Goal: Task Accomplishment & Management: Use online tool/utility

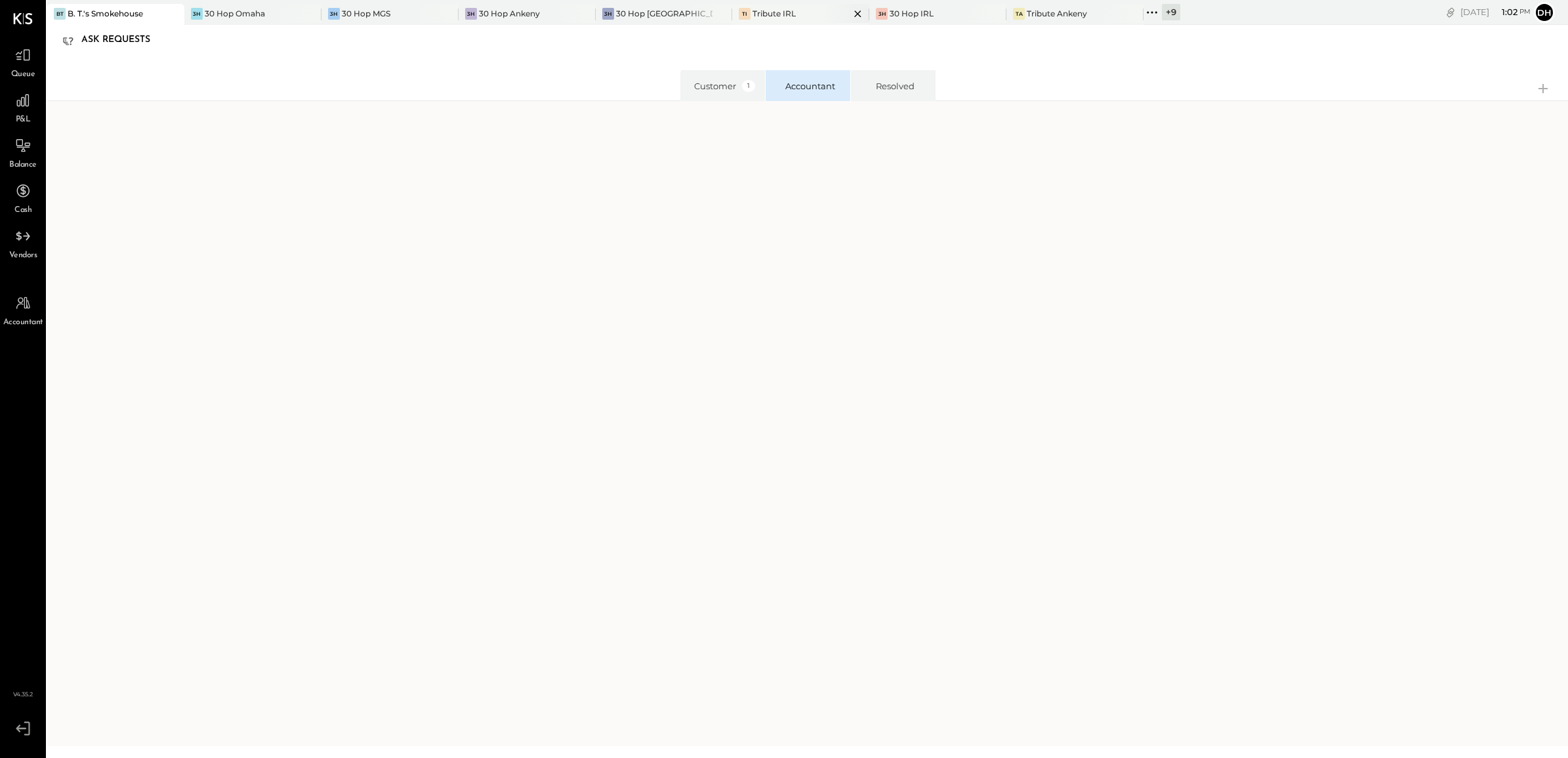
click at [789, 10] on div "TI Tribute IRL" at bounding box center [791, 14] width 118 height 12
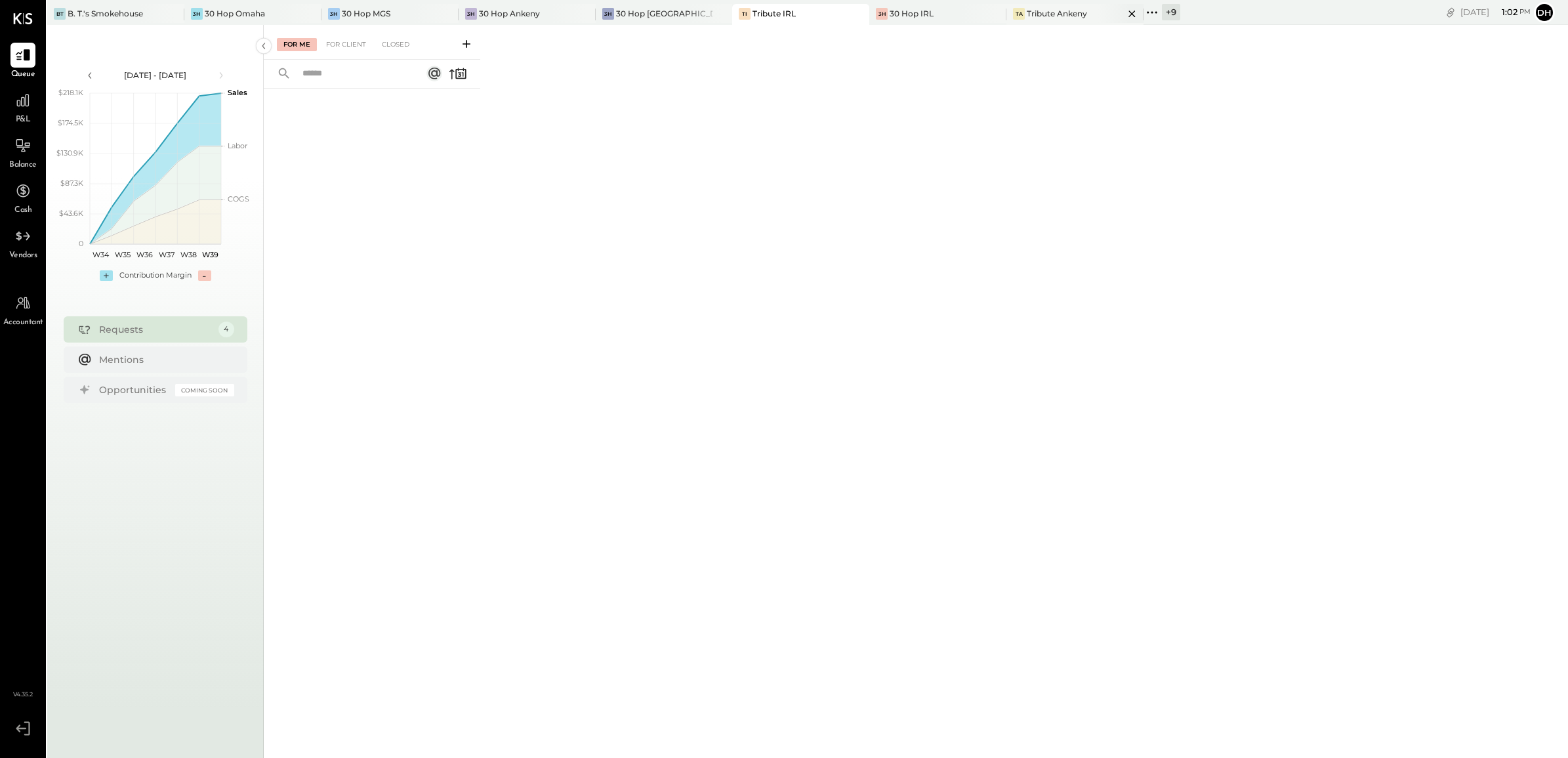
click at [1043, 20] on div "TA Tribute Ankeny" at bounding box center [1075, 14] width 137 height 21
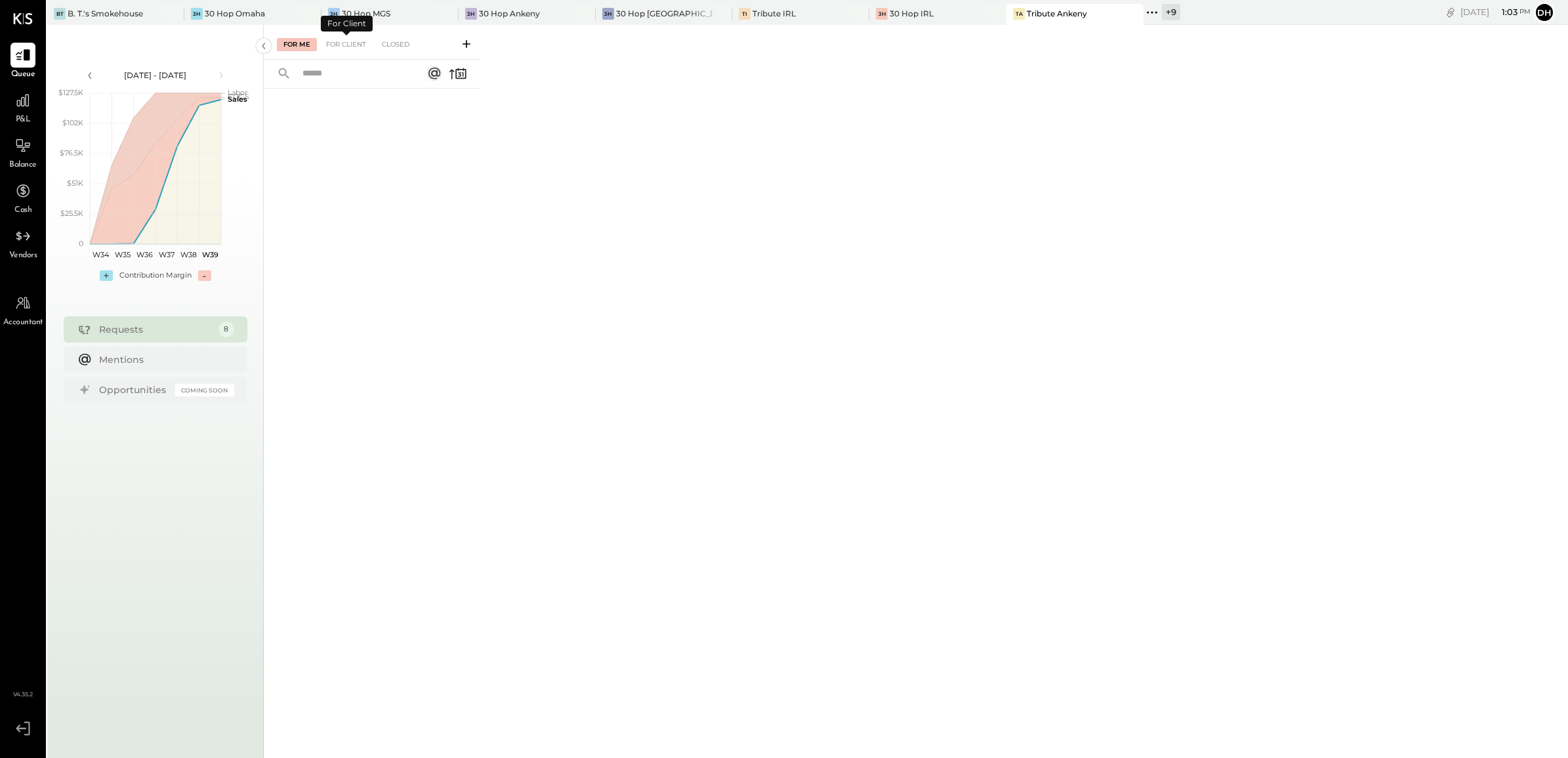
click at [464, 41] on icon at bounding box center [467, 44] width 13 height 13
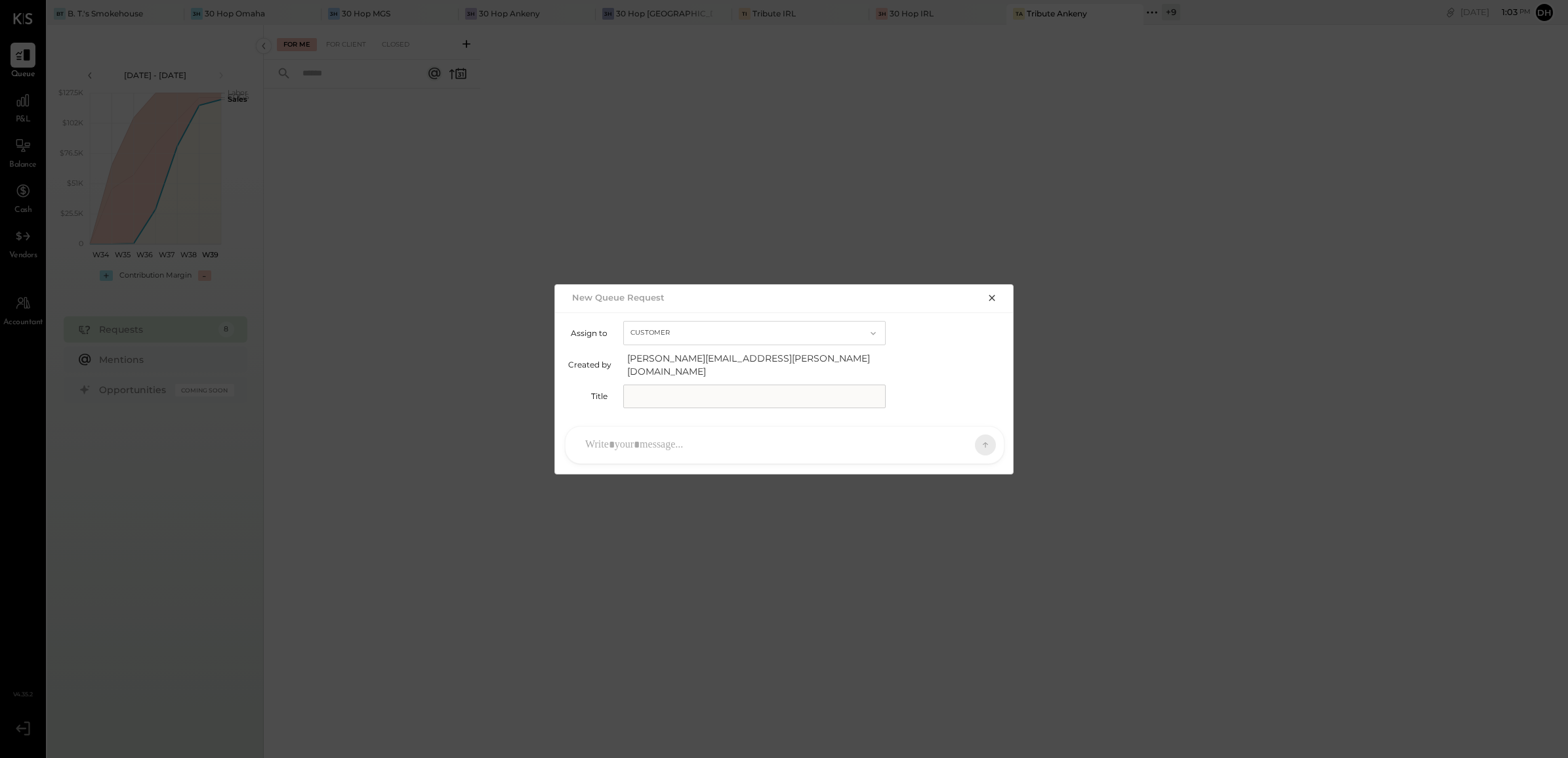
click at [677, 401] on input "text" at bounding box center [755, 396] width 263 height 24
type input "**********"
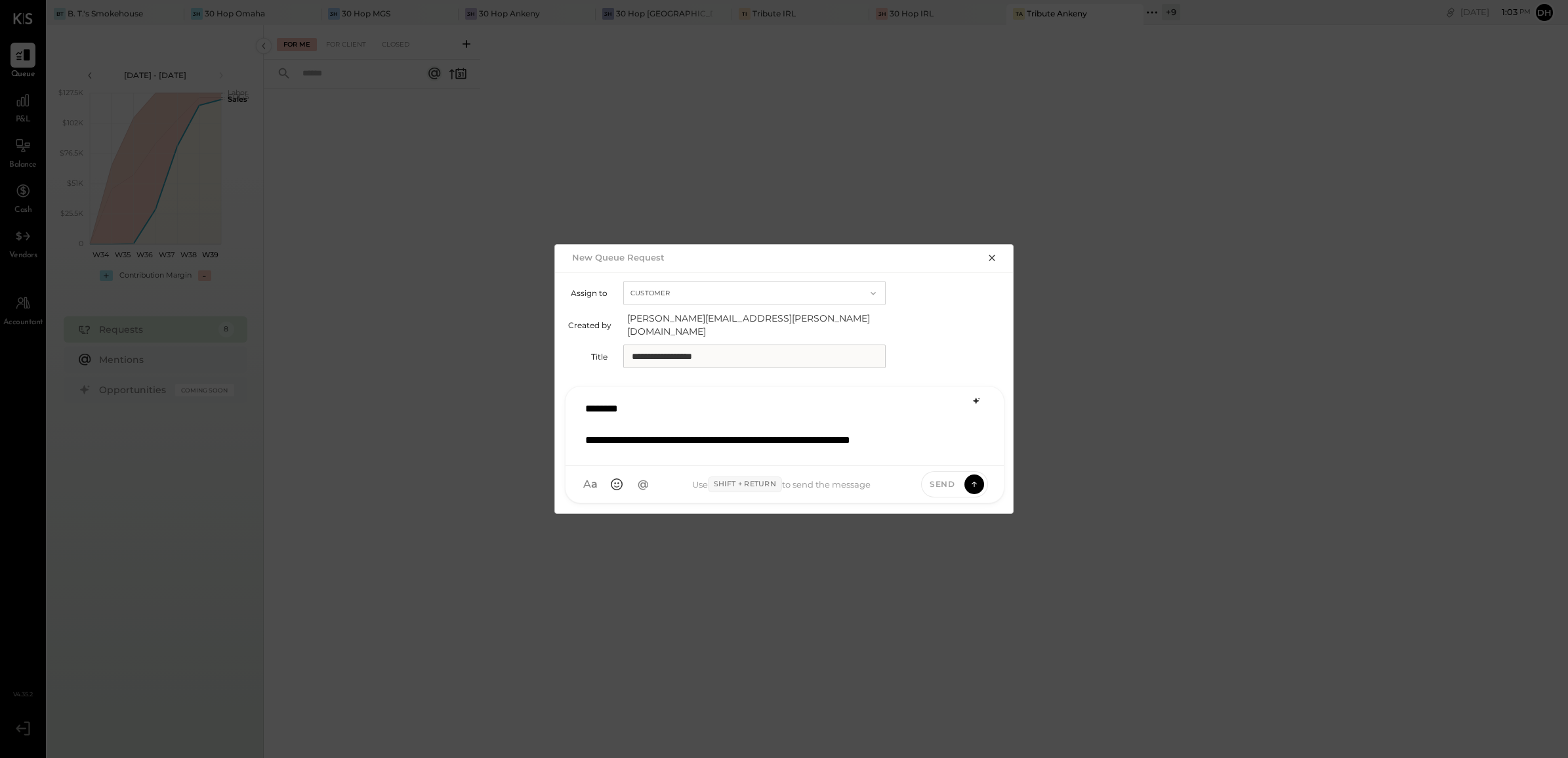
click at [976, 397] on icon at bounding box center [976, 401] width 10 height 10
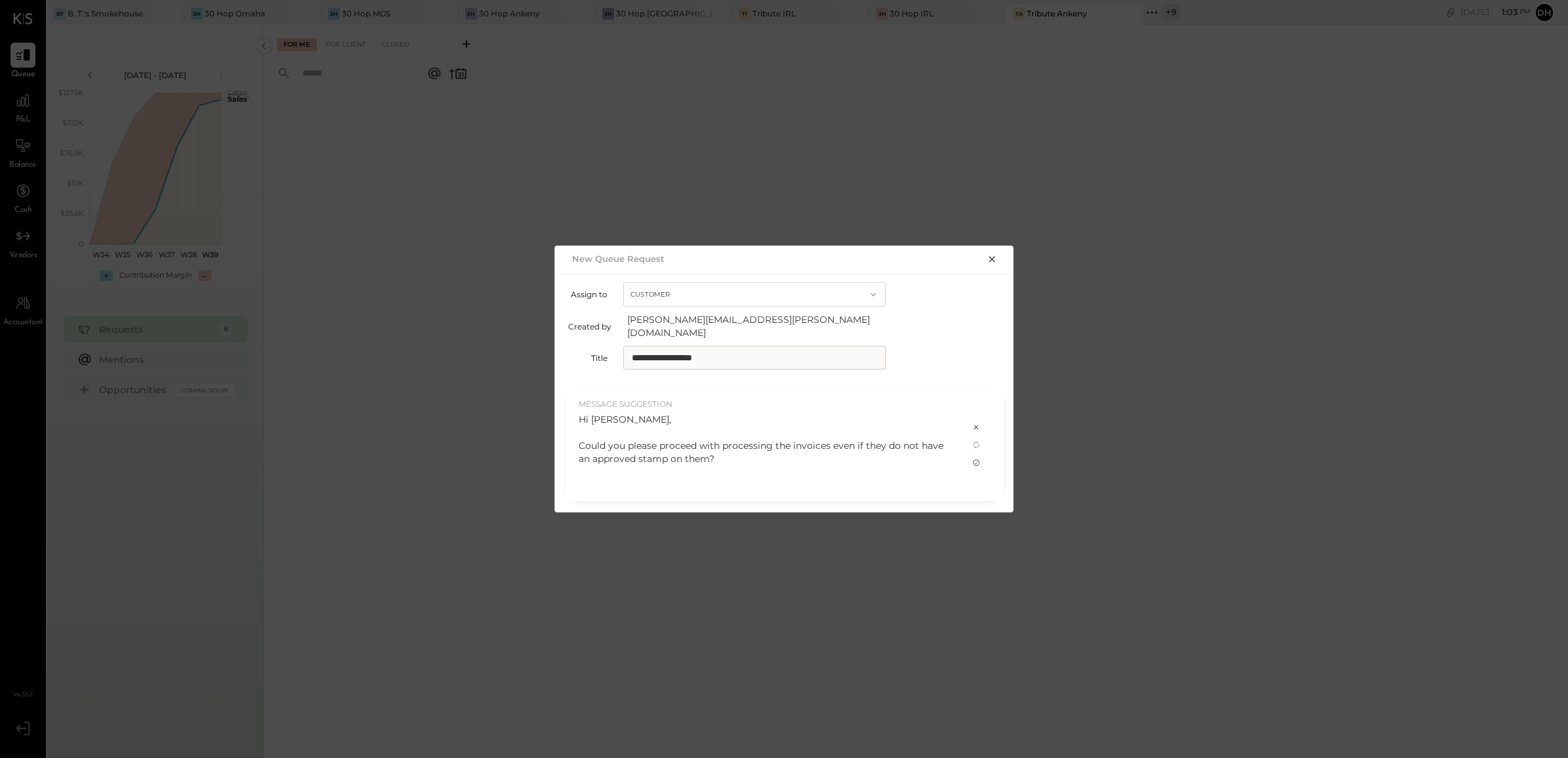
click at [974, 463] on div at bounding box center [977, 463] width 16 height 16
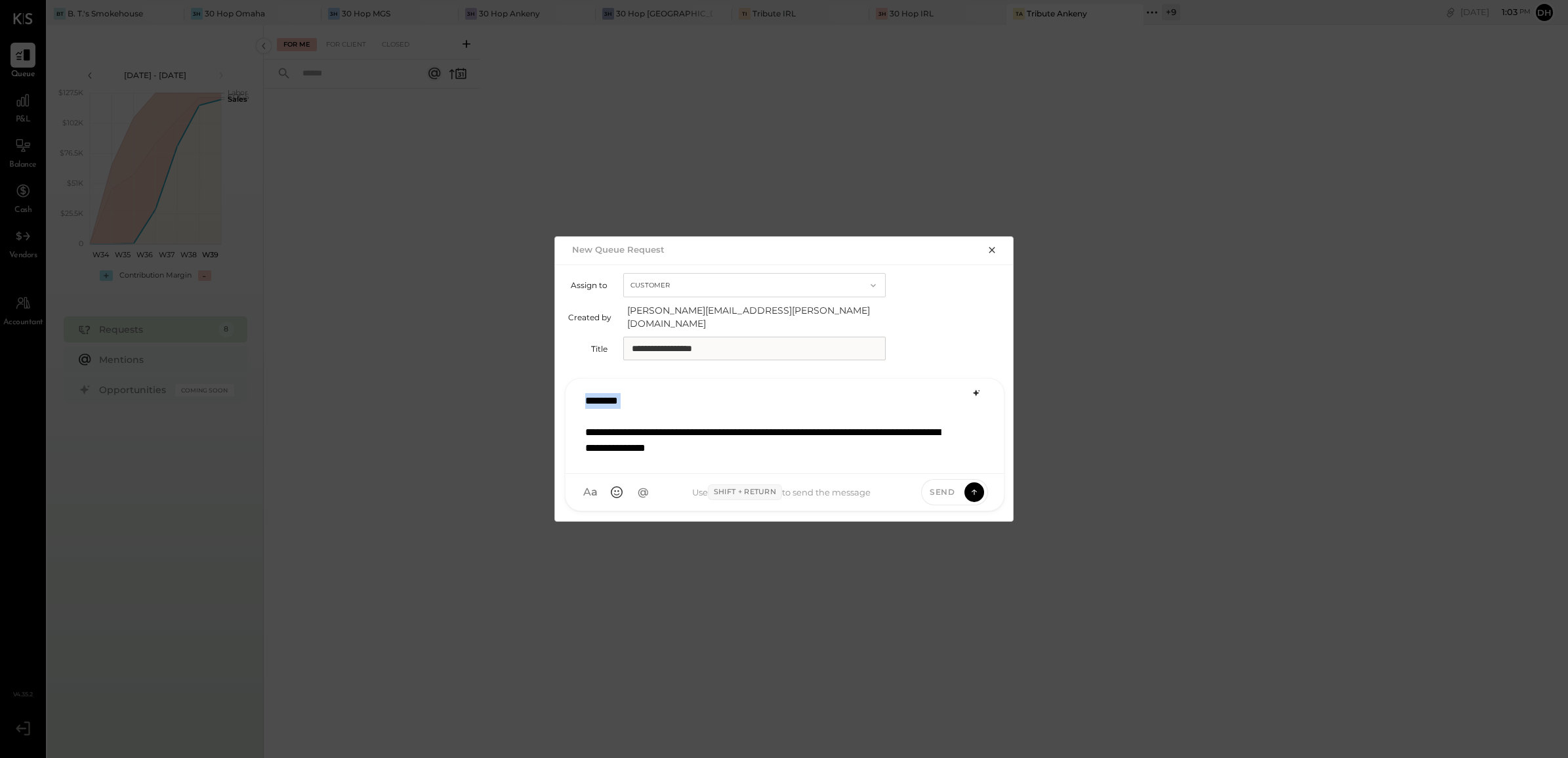
drag, startPoint x: 617, startPoint y: 414, endPoint x: 512, endPoint y: 391, distance: 107.5
click at [512, 391] on div "**********" at bounding box center [784, 379] width 1568 height 758
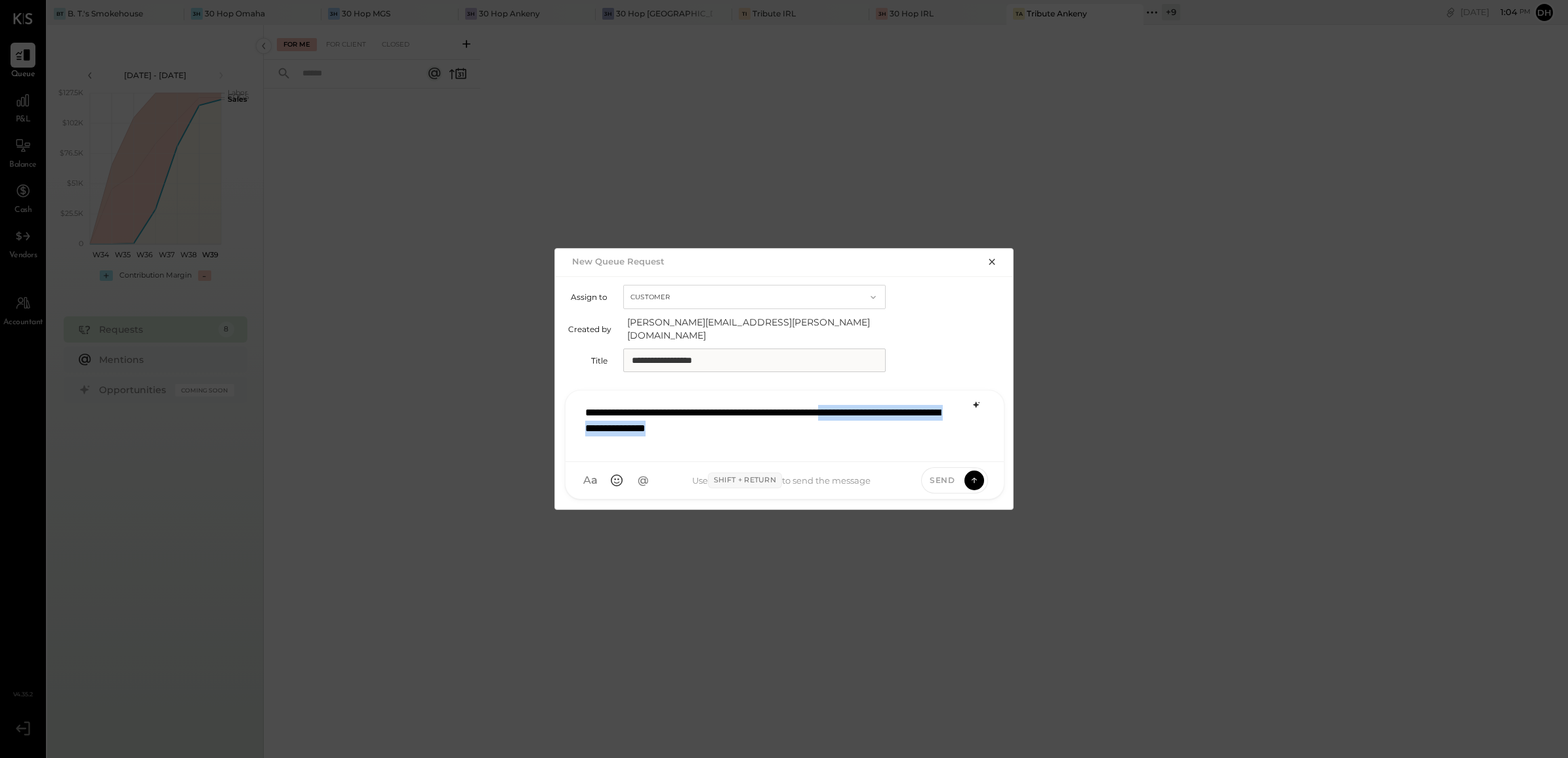
drag, startPoint x: 903, startPoint y: 406, endPoint x: 833, endPoint y: 421, distance: 71.6
click at [856, 423] on p "**********" at bounding box center [768, 420] width 366 height 31
drag, startPoint x: 874, startPoint y: 408, endPoint x: 648, endPoint y: 425, distance: 226.6
click at [648, 425] on p "**********" at bounding box center [768, 420] width 366 height 31
click at [972, 476] on icon at bounding box center [974, 480] width 12 height 13
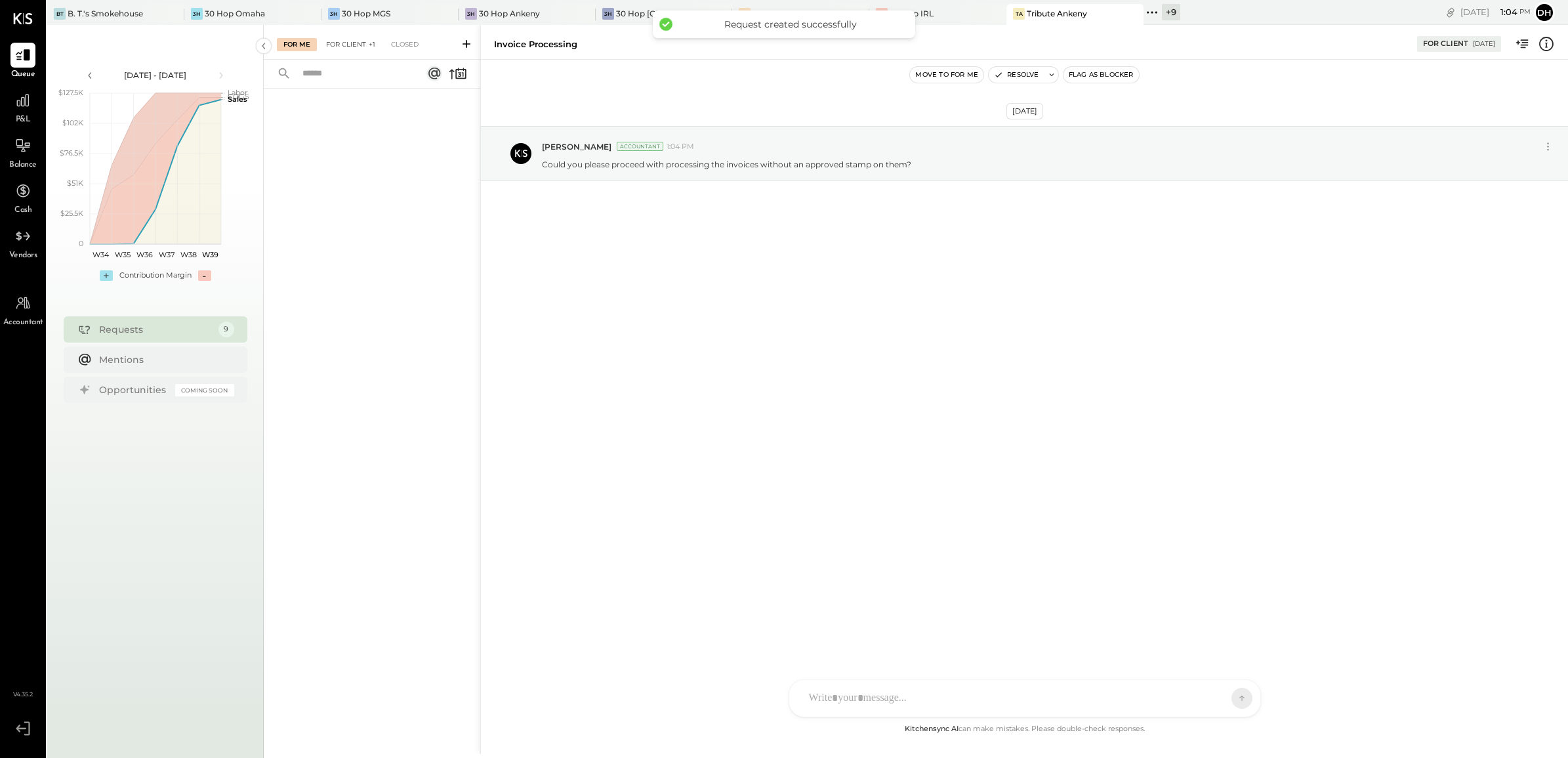
click at [375, 44] on span "+1" at bounding box center [372, 44] width 7 height 9
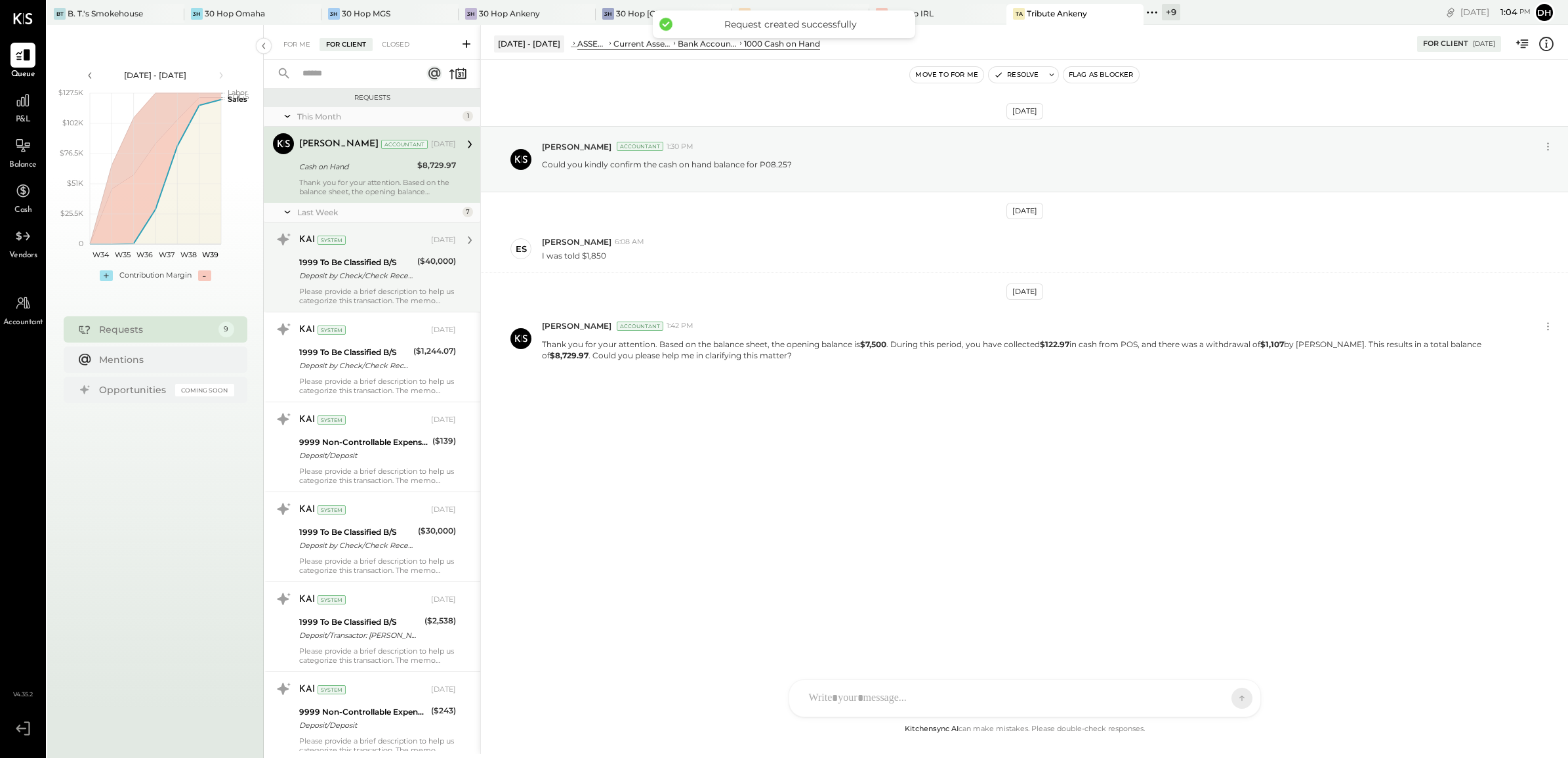
click at [324, 287] on div "Please provide a brief description to help us categorize this transaction. The …" at bounding box center [377, 296] width 157 height 18
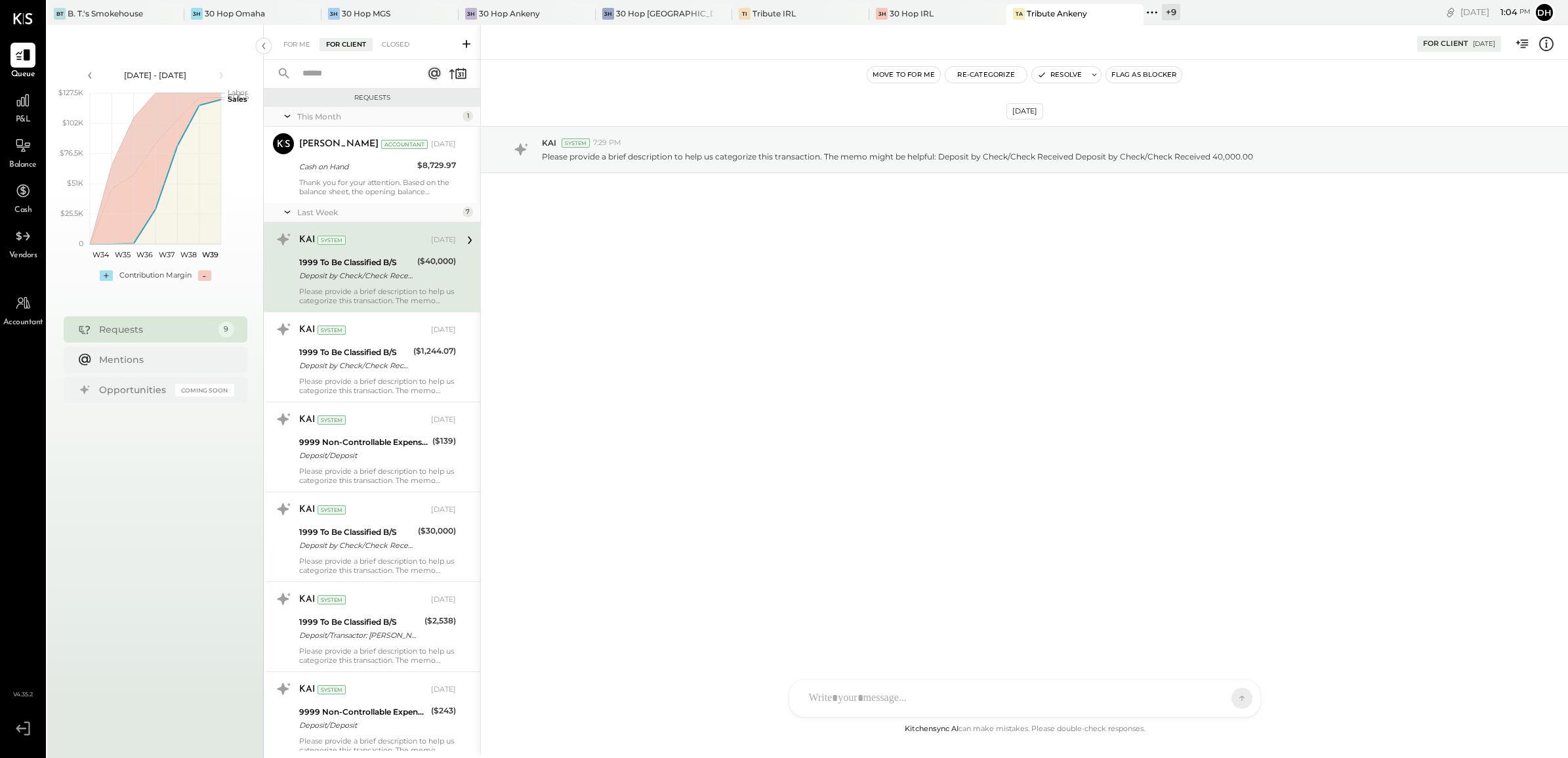
scroll to position [82, 0]
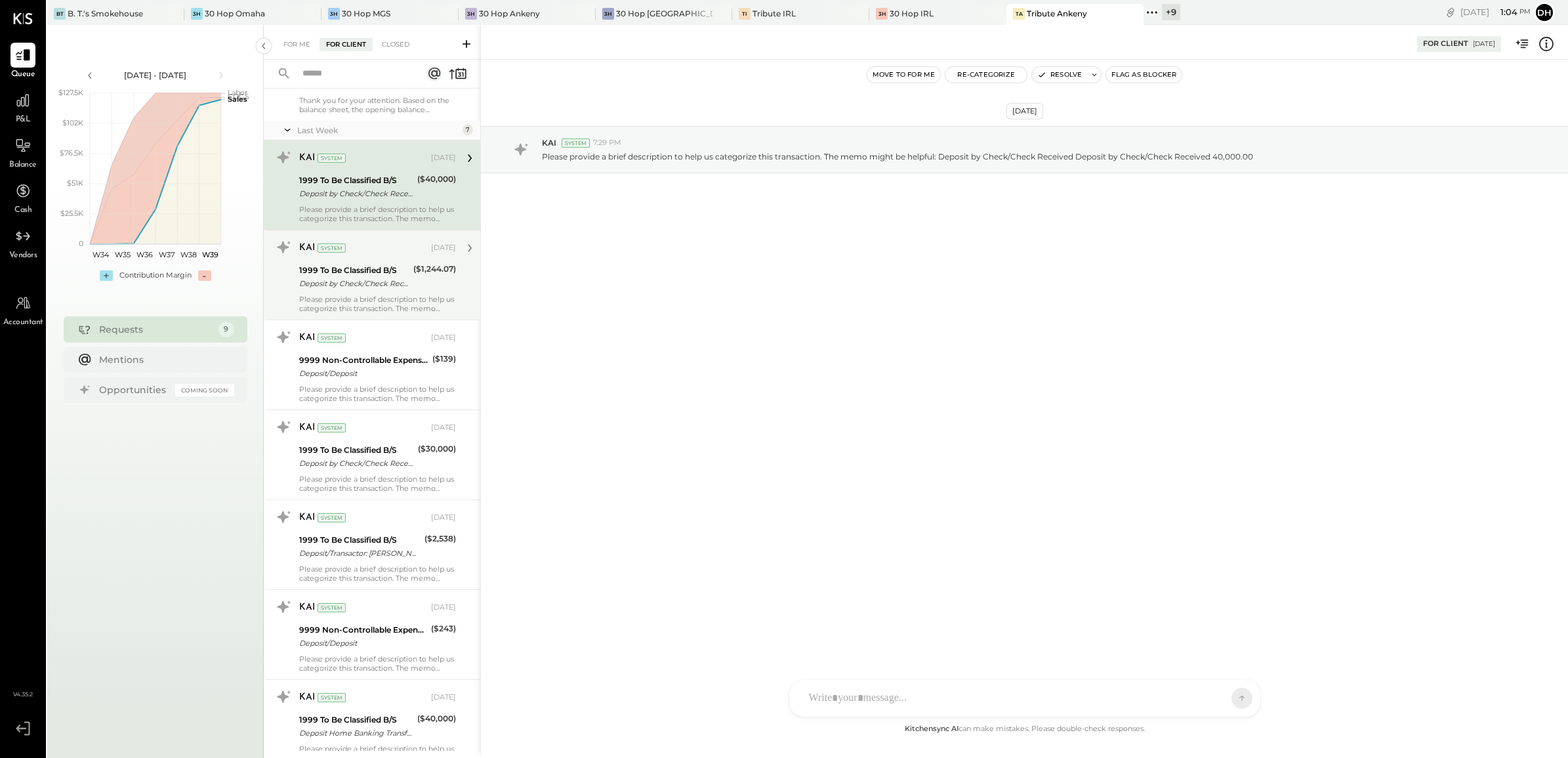
click at [340, 297] on div "Please provide a brief description to help us categorize this transaction. The …" at bounding box center [377, 303] width 157 height 18
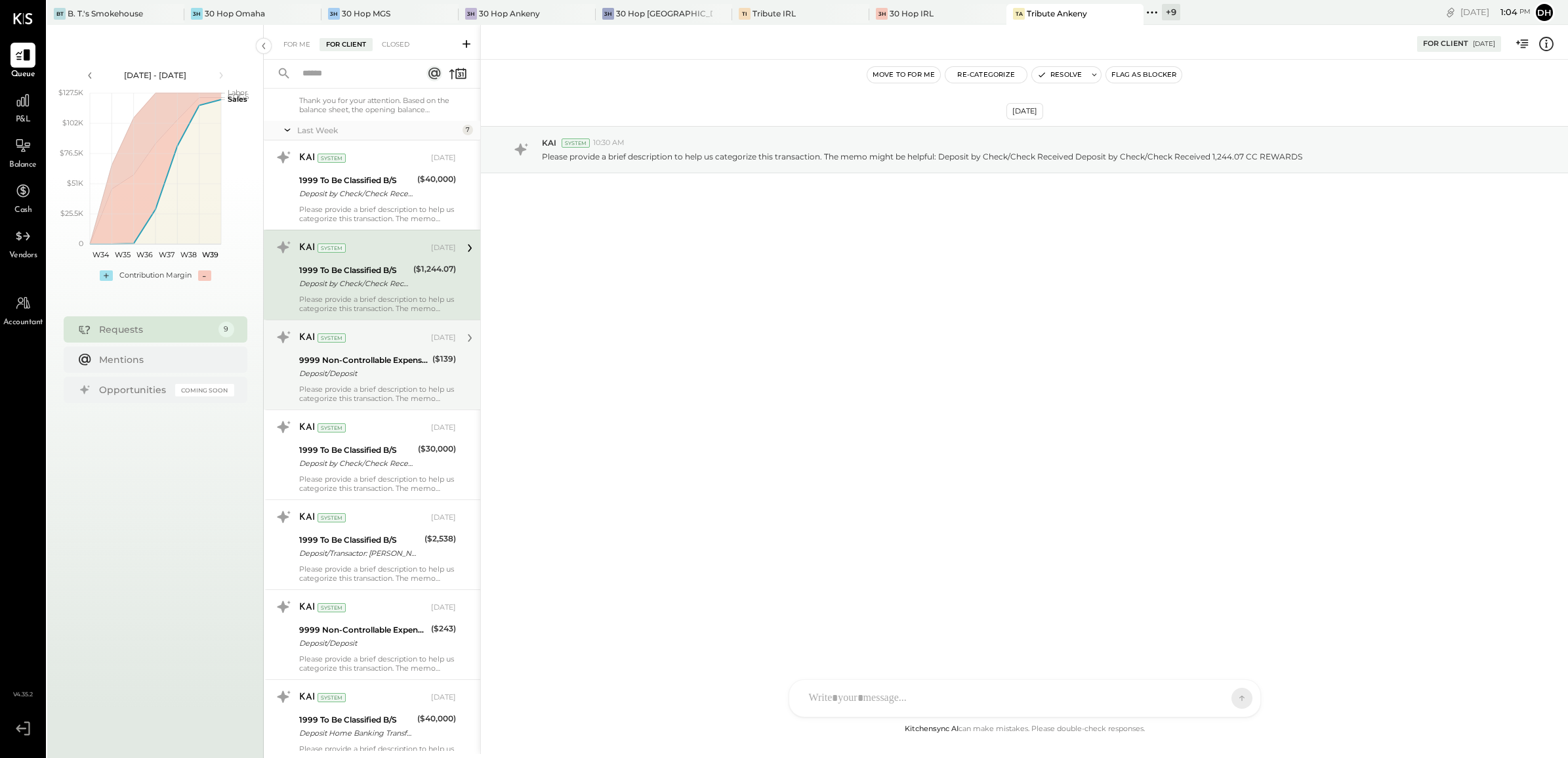
click at [356, 381] on div "9999 Non-Controllable Expenses:Other Income and Expenses:To Be Classified P&L D…" at bounding box center [364, 367] width 129 height 29
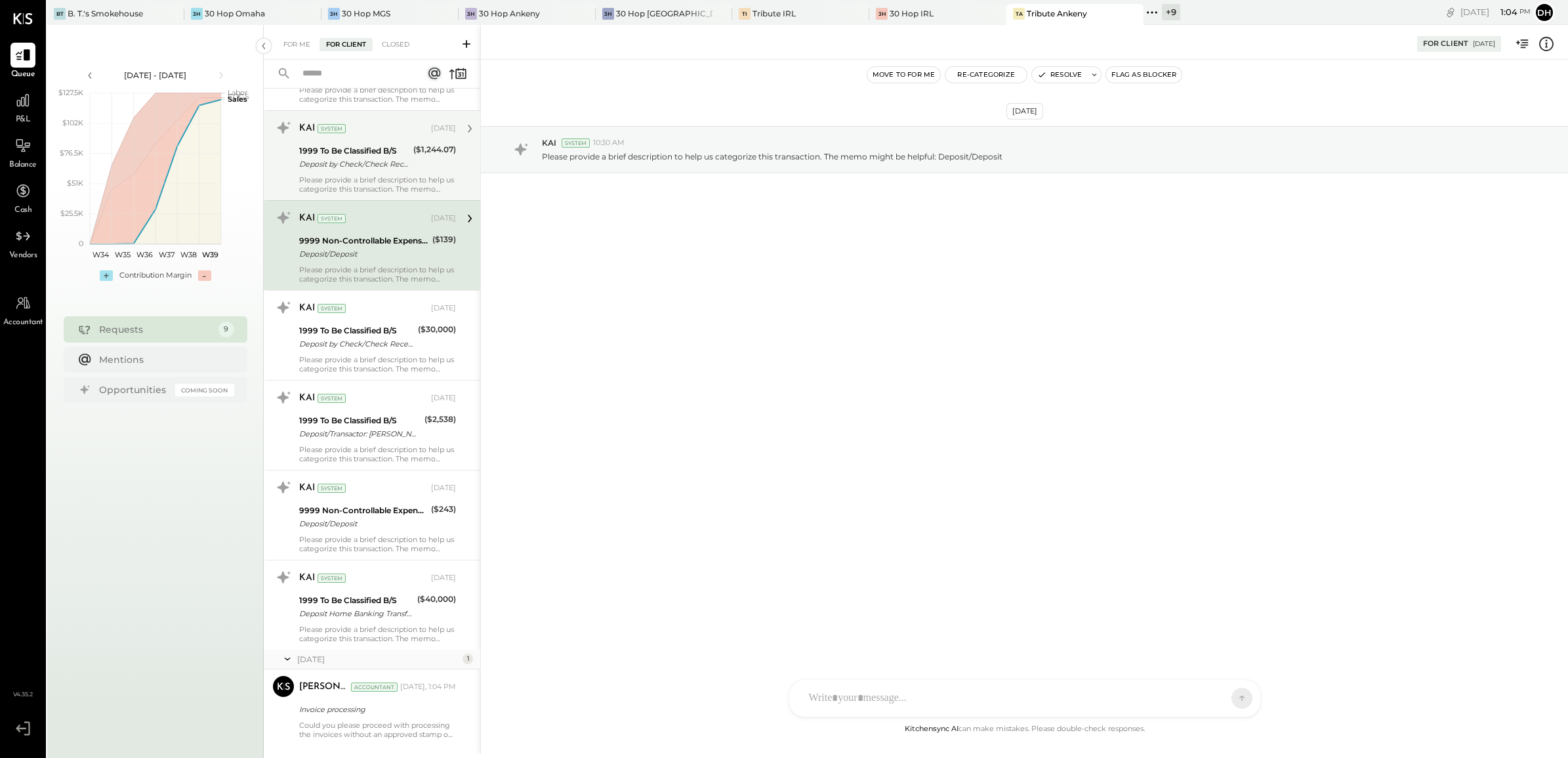
scroll to position [237, 0]
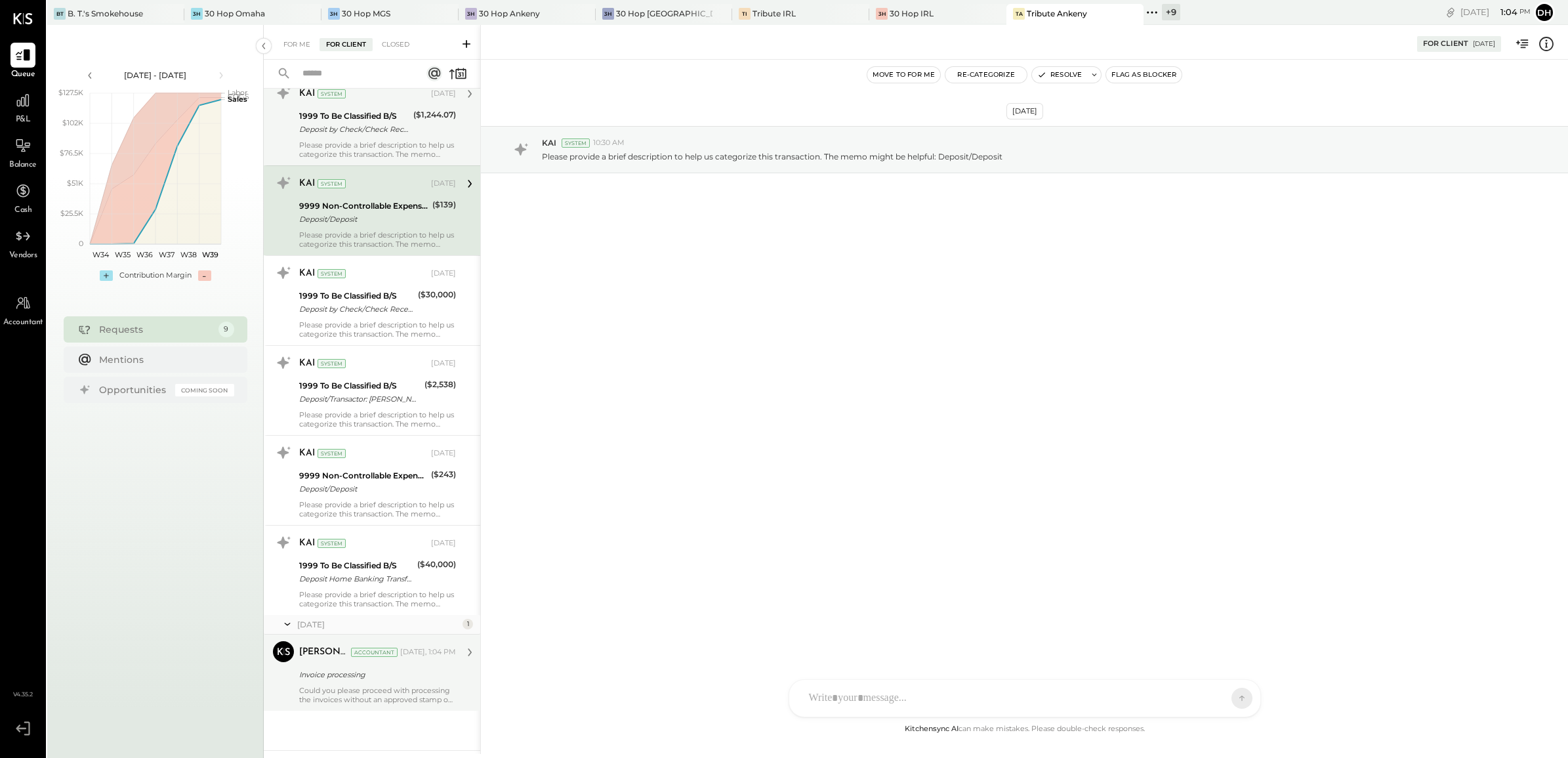
click at [374, 667] on div "Invoice processing" at bounding box center [375, 675] width 153 height 16
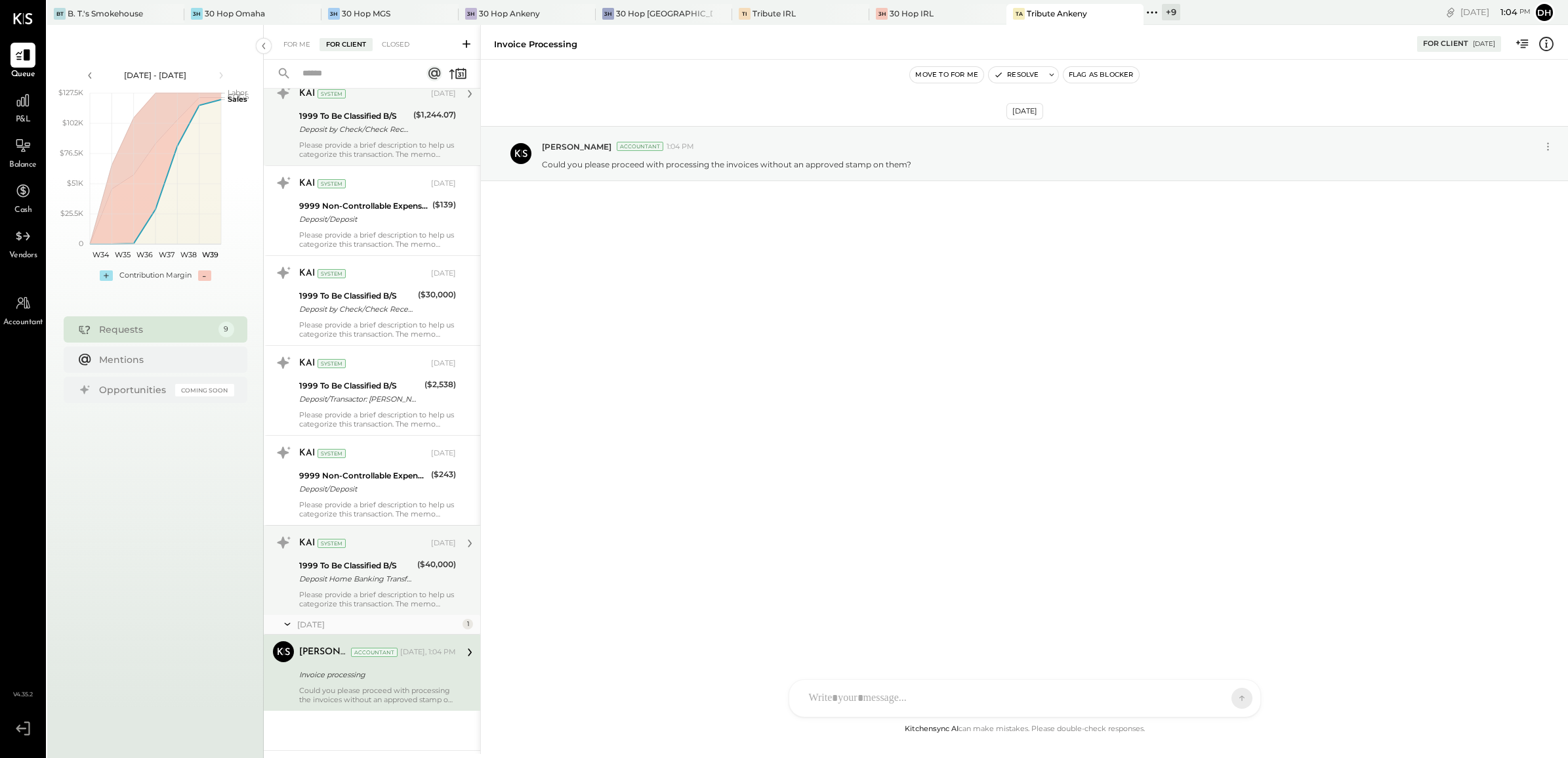
click at [379, 566] on div "1999 To Be Classified B/S" at bounding box center [356, 566] width 114 height 13
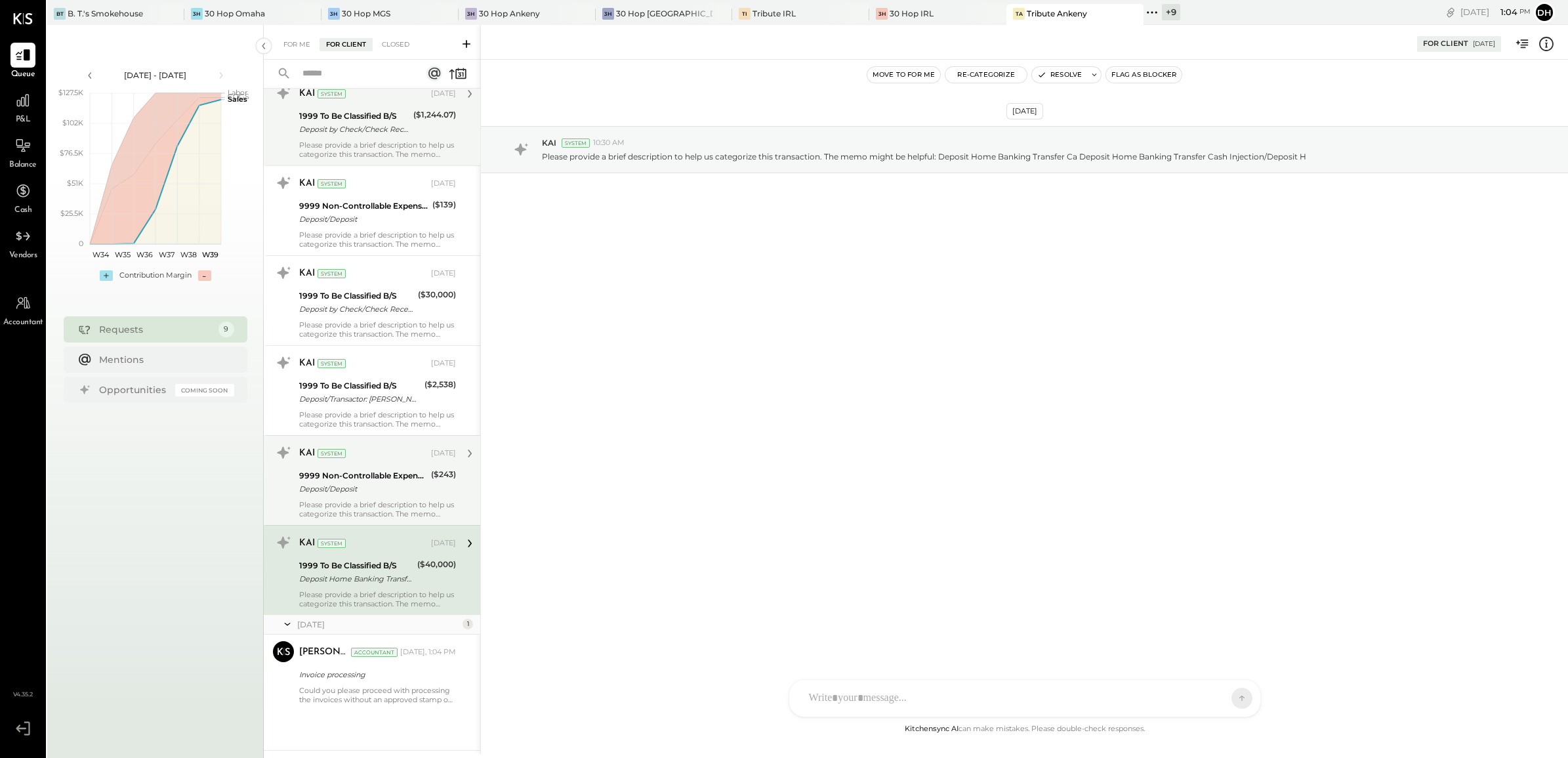
click at [376, 487] on div "Deposit/Deposit" at bounding box center [363, 489] width 128 height 13
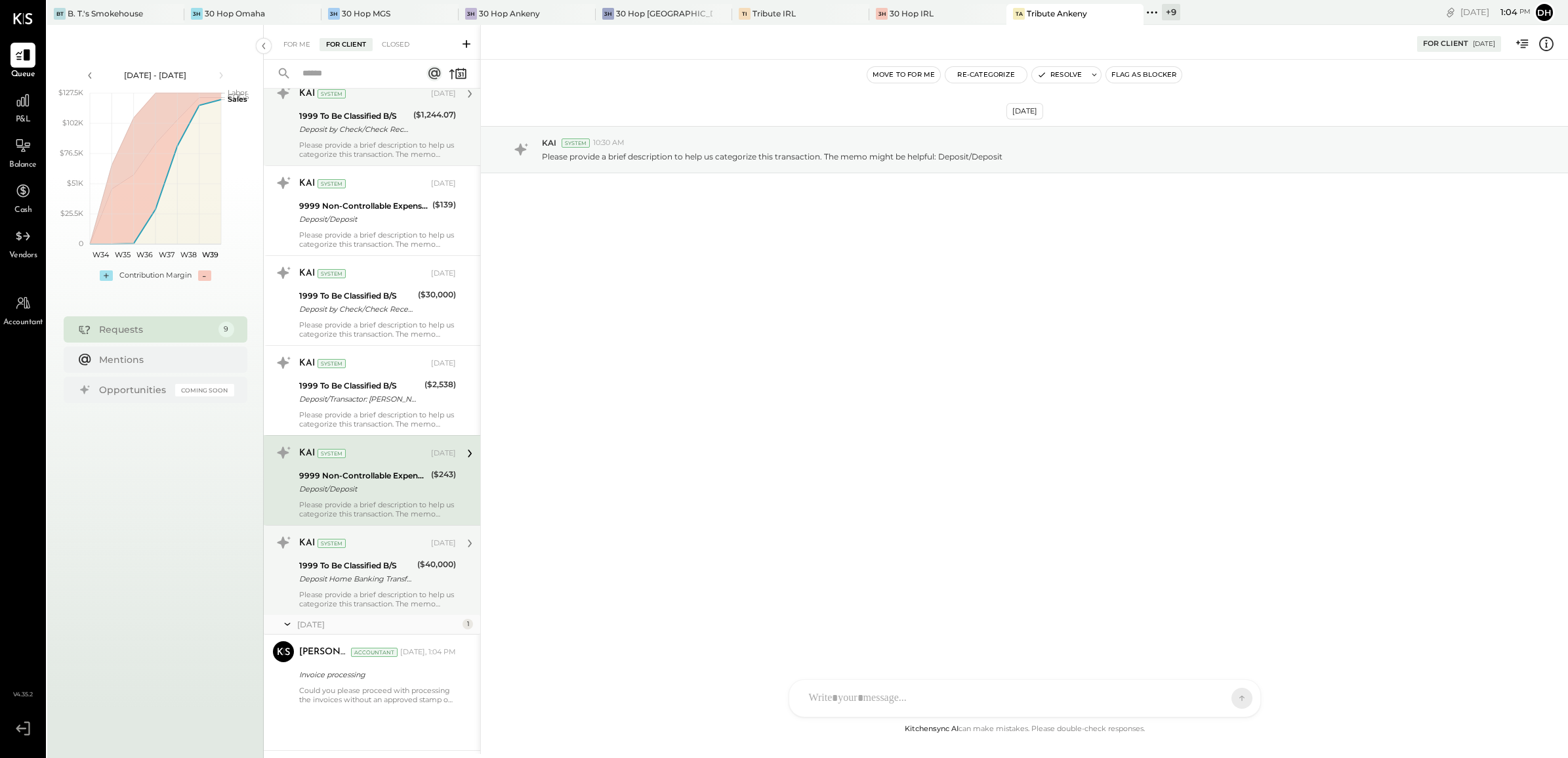
click at [348, 582] on div "Deposit Home Banking Transfer Ca Deposit Home Banking Transfer Cash Injection/D…" at bounding box center [356, 579] width 114 height 13
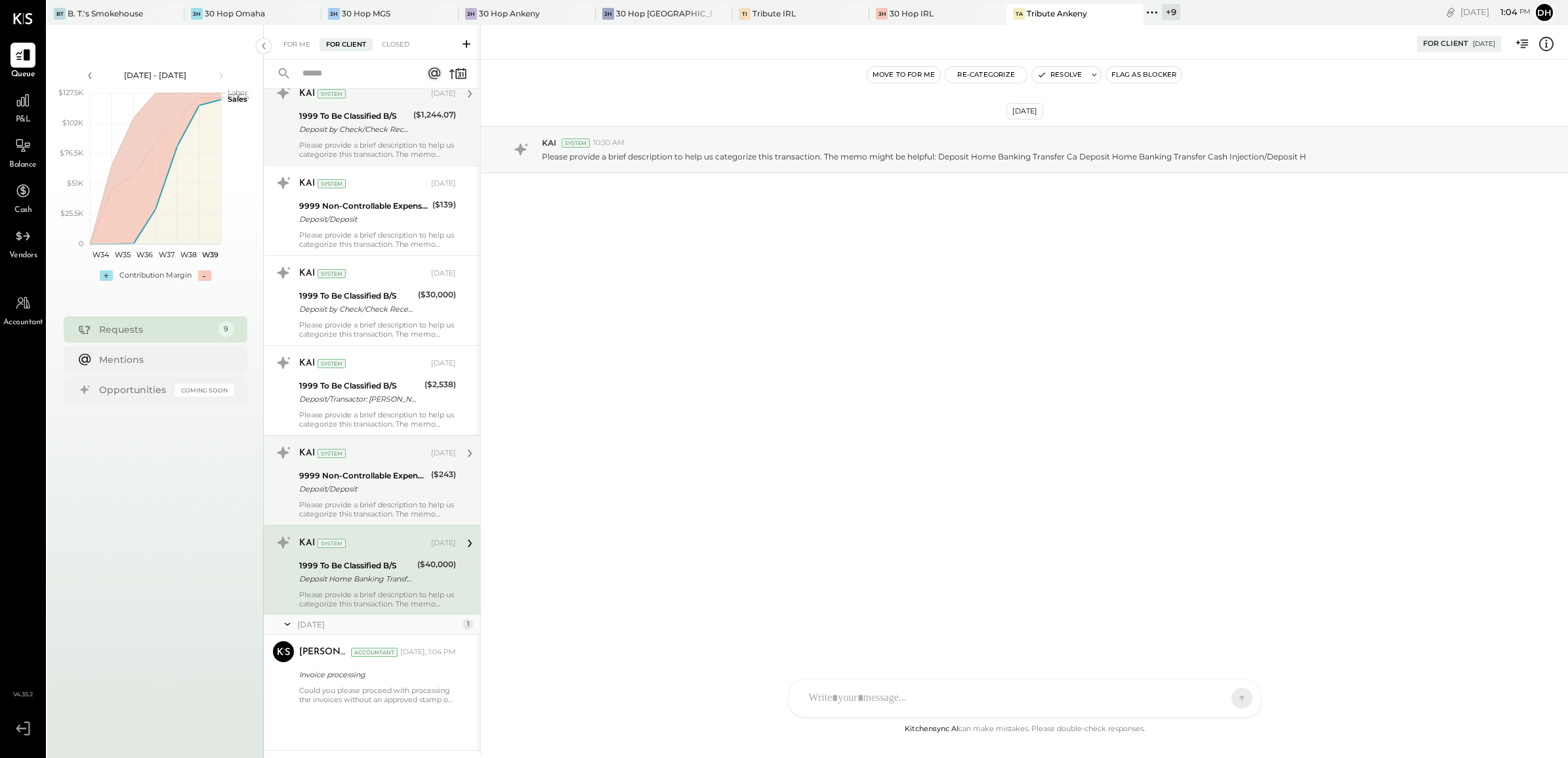
click at [381, 483] on div "Deposit/Deposit" at bounding box center [363, 489] width 128 height 13
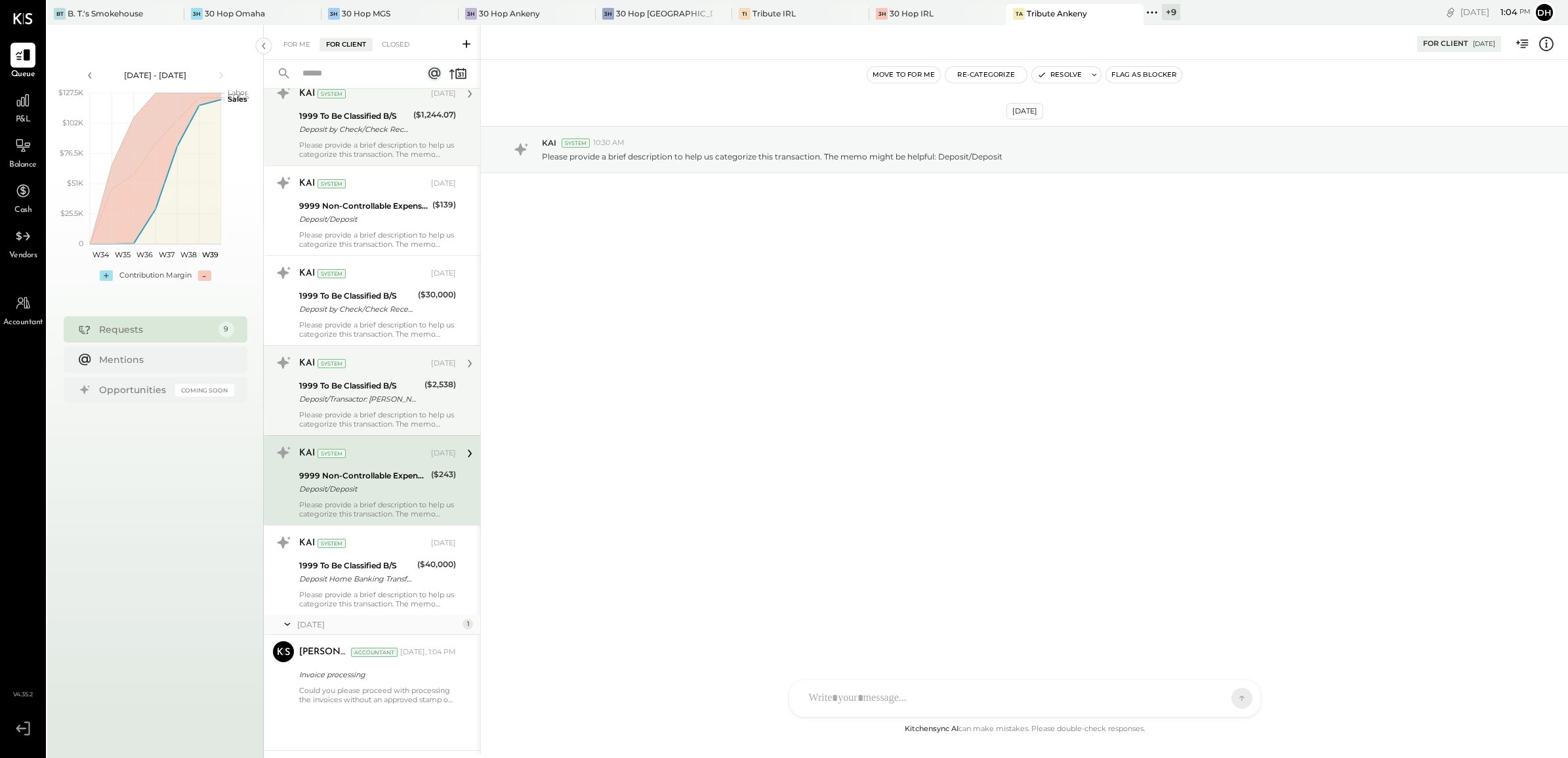
click at [374, 395] on div "Deposit/Transactor: [PERSON_NAME]" at bounding box center [359, 399] width 121 height 13
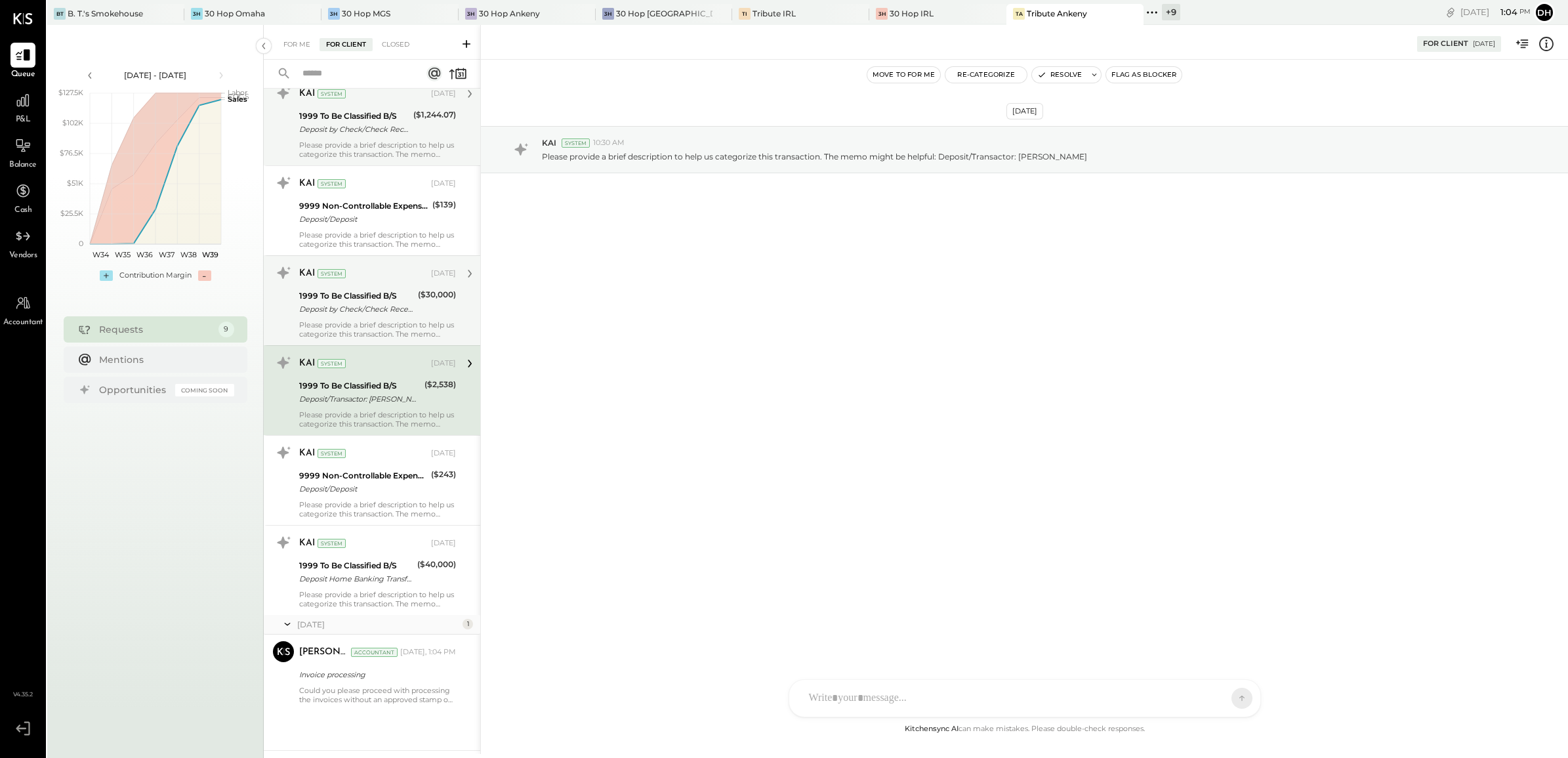
click at [385, 303] on div "Deposit by Check/Check Received Deposit by Check/Check Received 30,000.00" at bounding box center [356, 309] width 115 height 13
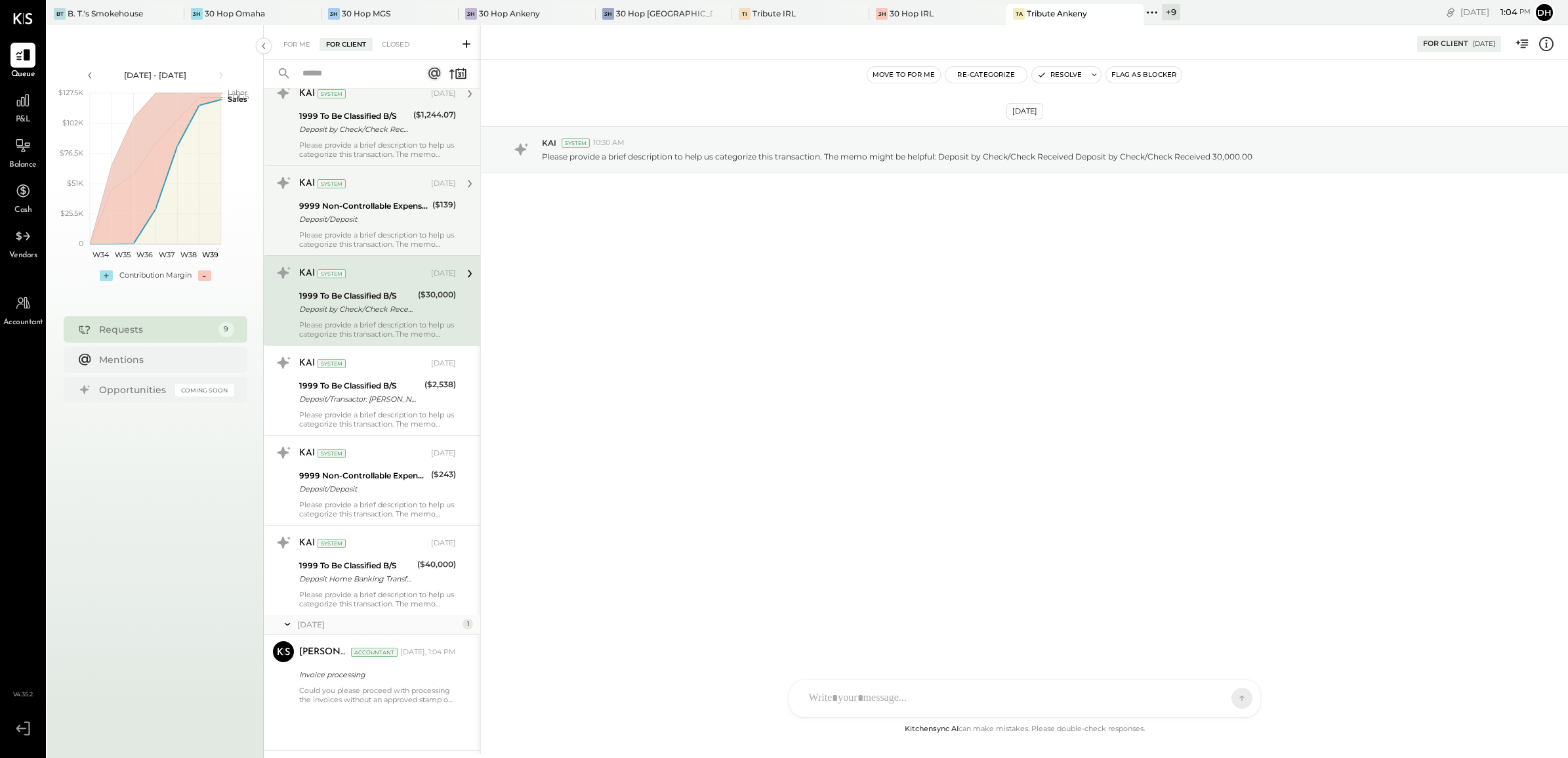
click at [387, 211] on div "9999 Non-Controllable Expenses:Other Income and Expenses:To Be Classified P&L" at bounding box center [364, 206] width 129 height 13
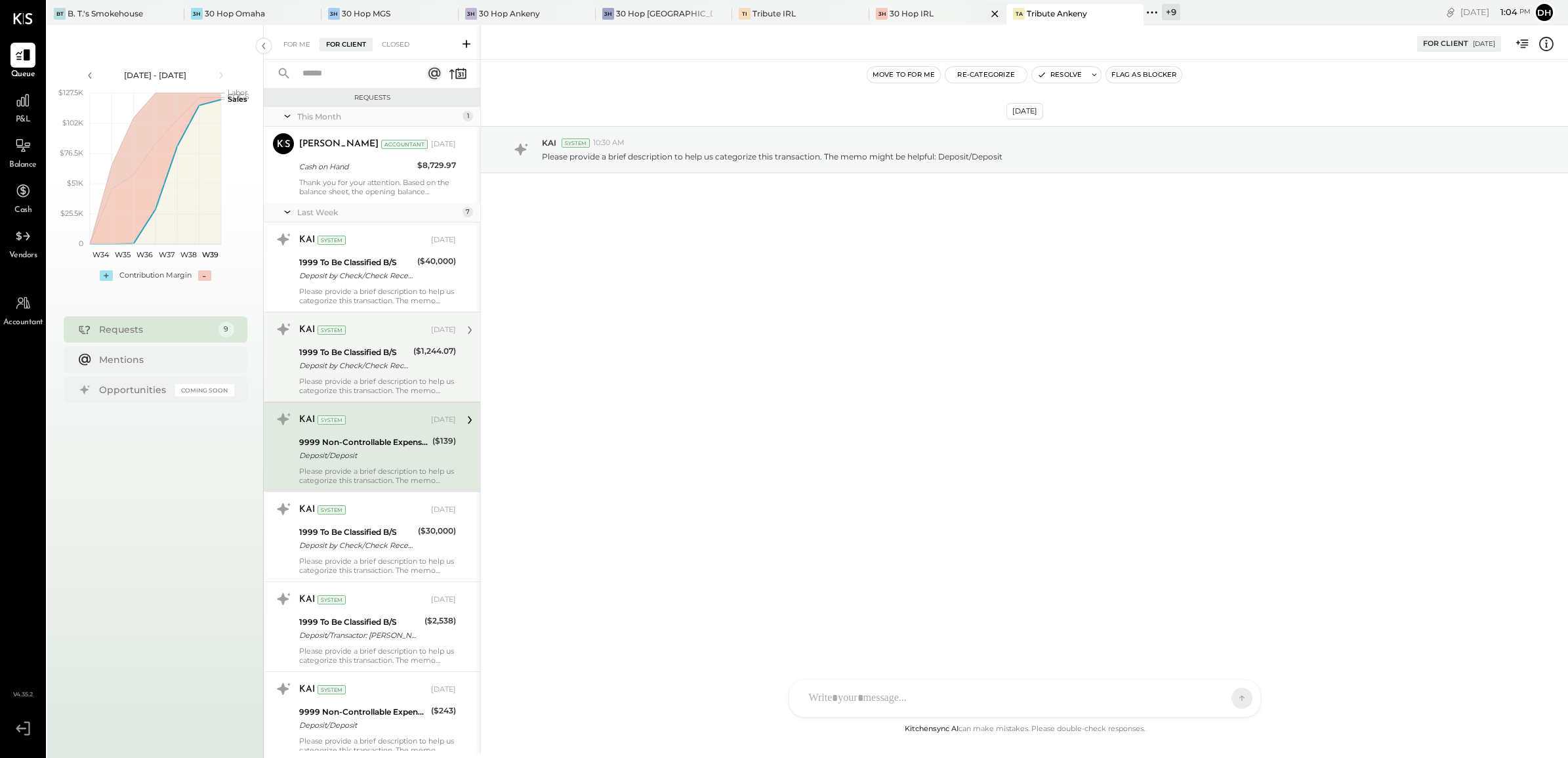
click at [895, 15] on div "30 Hop IRL" at bounding box center [911, 13] width 44 height 11
